Goal: Task Accomplishment & Management: Use online tool/utility

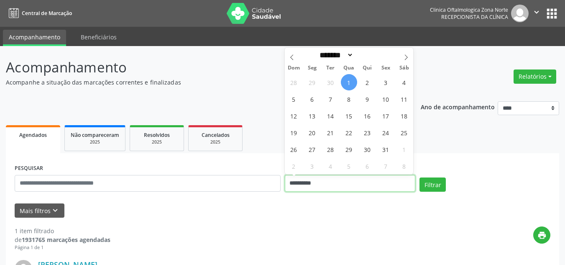
click at [315, 180] on input "**********" at bounding box center [350, 183] width 131 height 17
click at [349, 83] on span "1" at bounding box center [349, 82] width 16 height 16
type input "**********"
click at [384, 80] on span "3" at bounding box center [386, 82] width 16 height 16
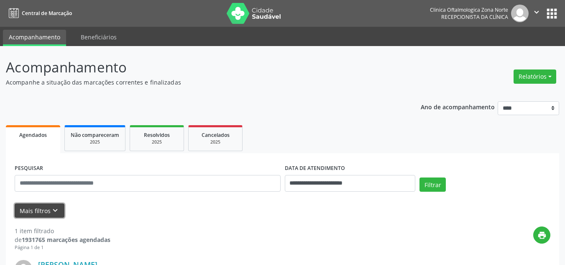
click at [53, 214] on icon "keyboard_arrow_down" at bounding box center [55, 210] width 9 height 9
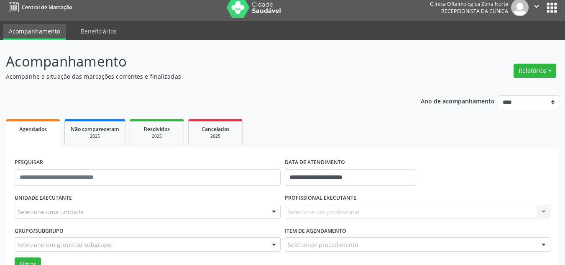
scroll to position [126, 0]
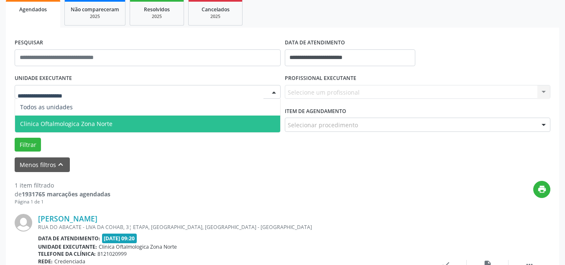
click at [54, 116] on span "Clinica Oftalmologica Zona Norte" at bounding box center [147, 124] width 265 height 17
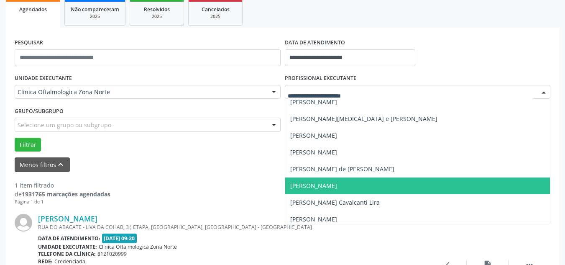
scroll to position [42, 0]
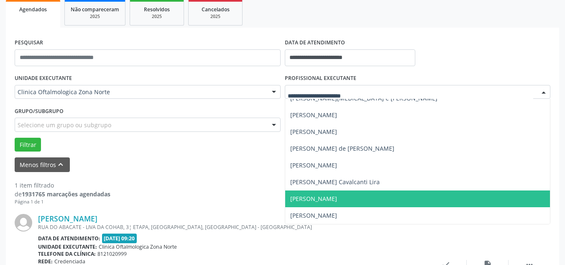
click at [336, 196] on span "Thayze Teixeira Melo Nunes Martins" at bounding box center [313, 199] width 47 height 8
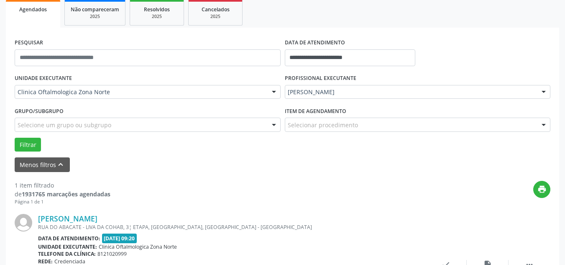
drag, startPoint x: 142, startPoint y: 118, endPoint x: 130, endPoint y: 123, distance: 12.8
click at [141, 118] on div "Selecione um grupo ou subgrupo" at bounding box center [148, 125] width 266 height 14
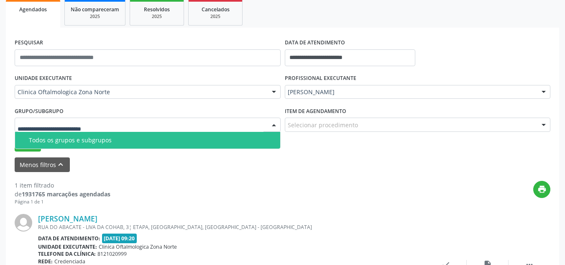
drag, startPoint x: 90, startPoint y: 139, endPoint x: 52, endPoint y: 136, distance: 37.7
click at [85, 139] on div "Todos os grupos e subgrupos" at bounding box center [152, 140] width 246 height 7
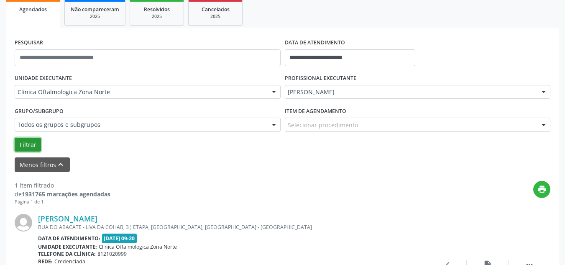
click at [30, 139] on button "Filtrar" at bounding box center [28, 145] width 26 height 14
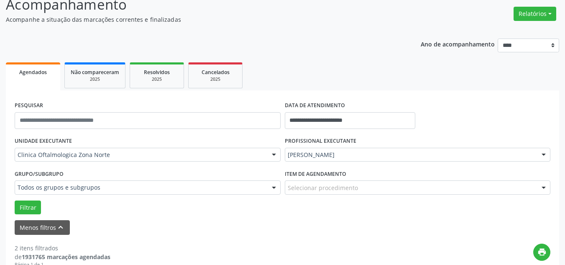
scroll to position [0, 0]
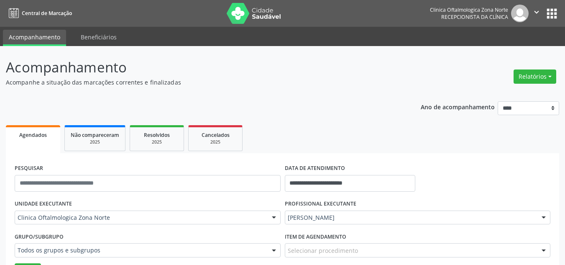
click at [526, 13] on img at bounding box center [520, 14] width 18 height 18
click at [537, 13] on icon "" at bounding box center [536, 12] width 9 height 9
click at [512, 51] on link "Sair" at bounding box center [516, 51] width 58 height 12
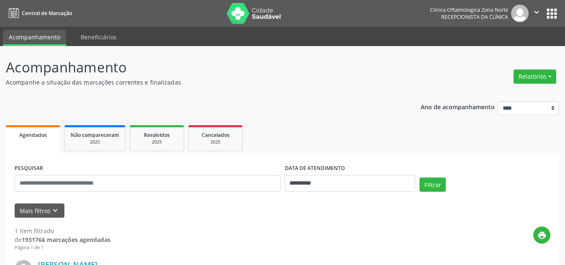
click at [536, 12] on icon "" at bounding box center [536, 12] width 9 height 9
click at [510, 51] on link "Sair" at bounding box center [516, 51] width 58 height 12
